Goal: Transaction & Acquisition: Book appointment/travel/reservation

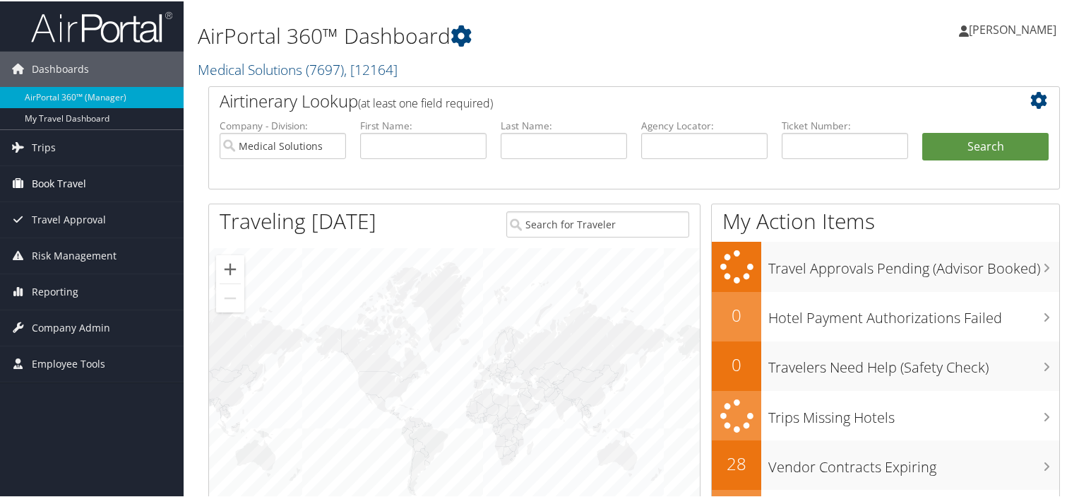
click at [65, 188] on span "Book Travel" at bounding box center [59, 182] width 54 height 35
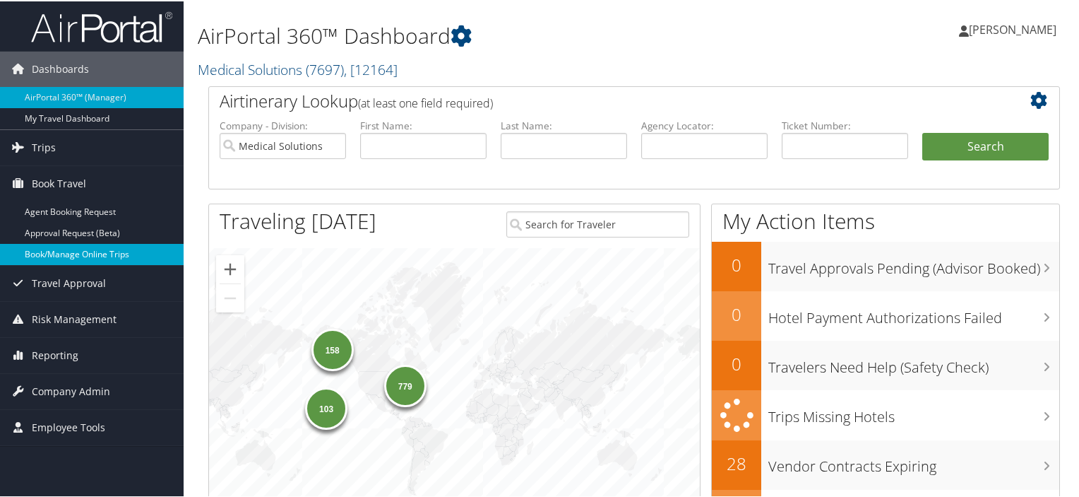
click at [76, 251] on link "Book/Manage Online Trips" at bounding box center [92, 252] width 184 height 21
